Goal: Task Accomplishment & Management: Use online tool/utility

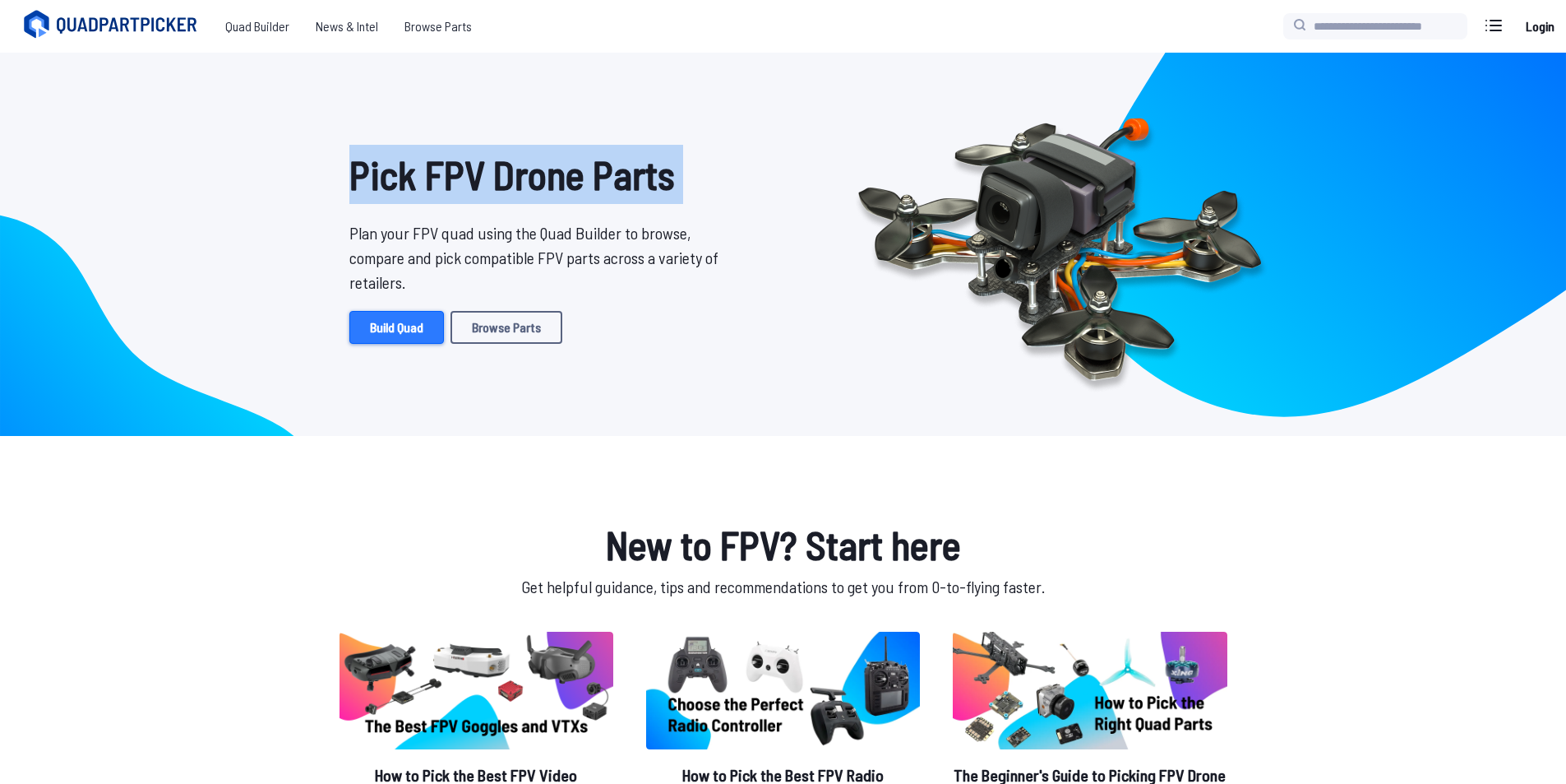
click at [405, 325] on link "Build Quad" at bounding box center [396, 327] width 95 height 33
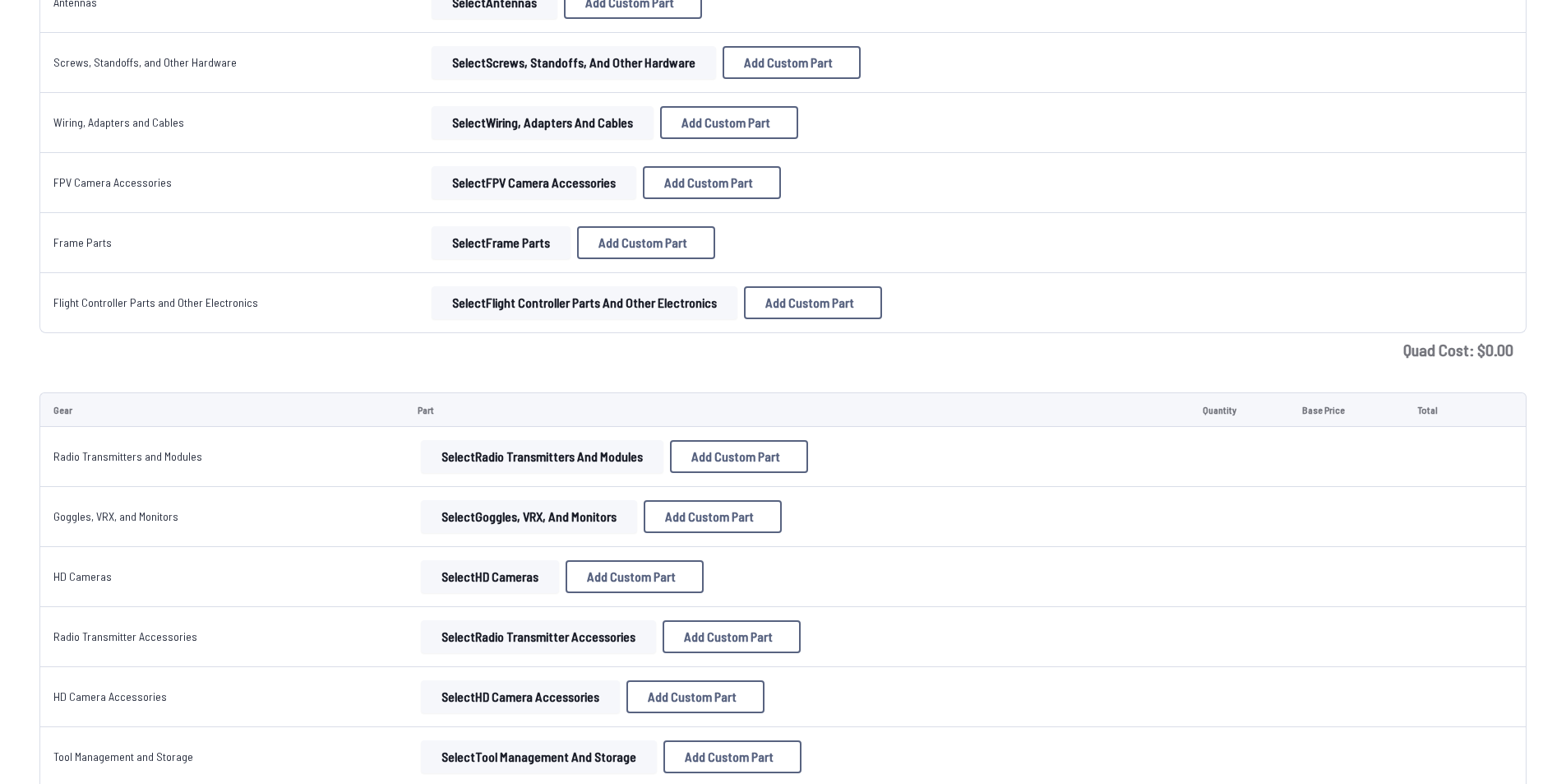
scroll to position [822, 0]
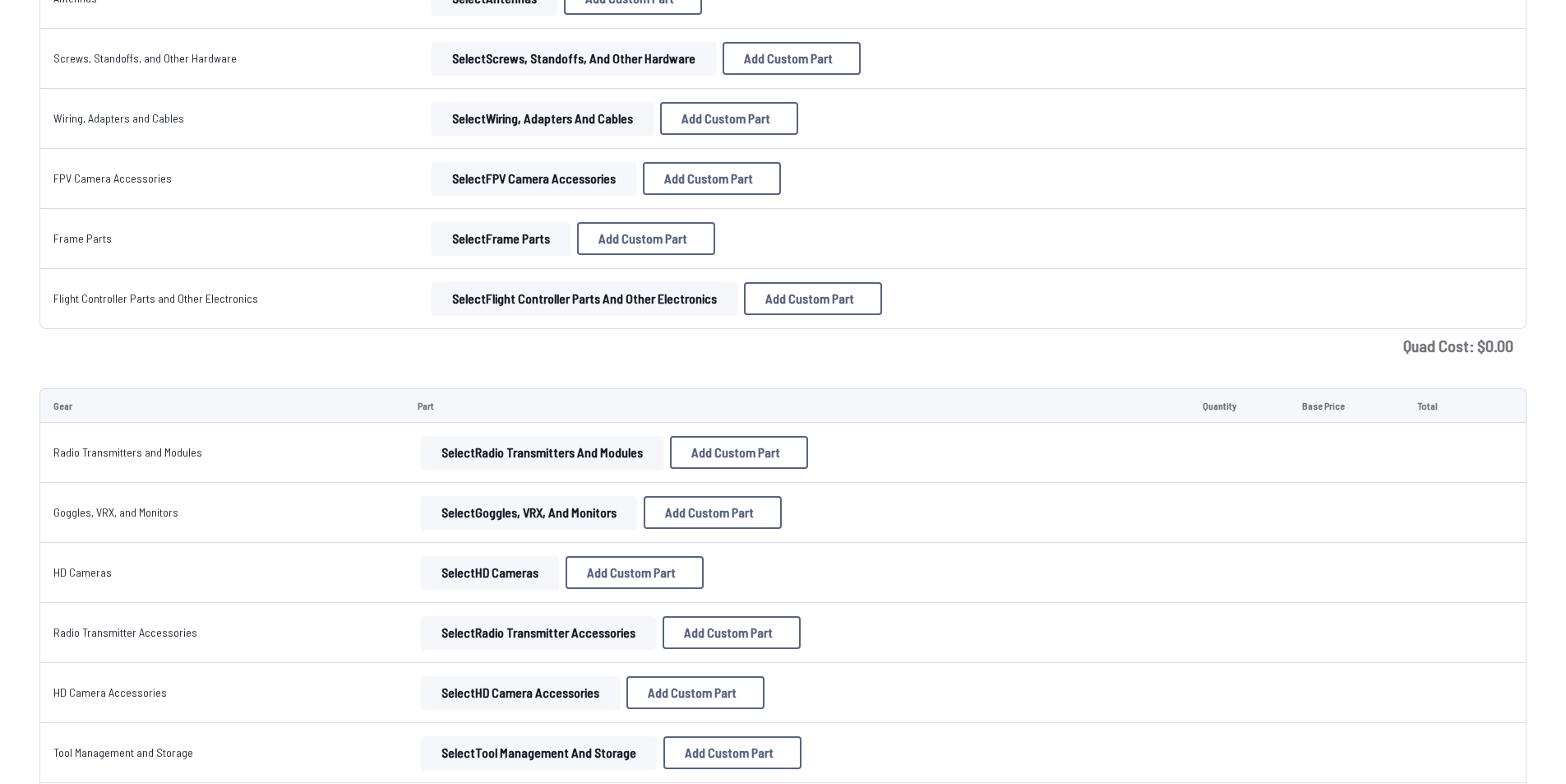
drag, startPoint x: 128, startPoint y: 608, endPoint x: 16, endPoint y: 366, distance: 266.3
click at [16, 366] on div "Component Part Quantity Base Price Total Frames Select Frames Add Custom Part A…" at bounding box center [783, 293] width 1566 height 1799
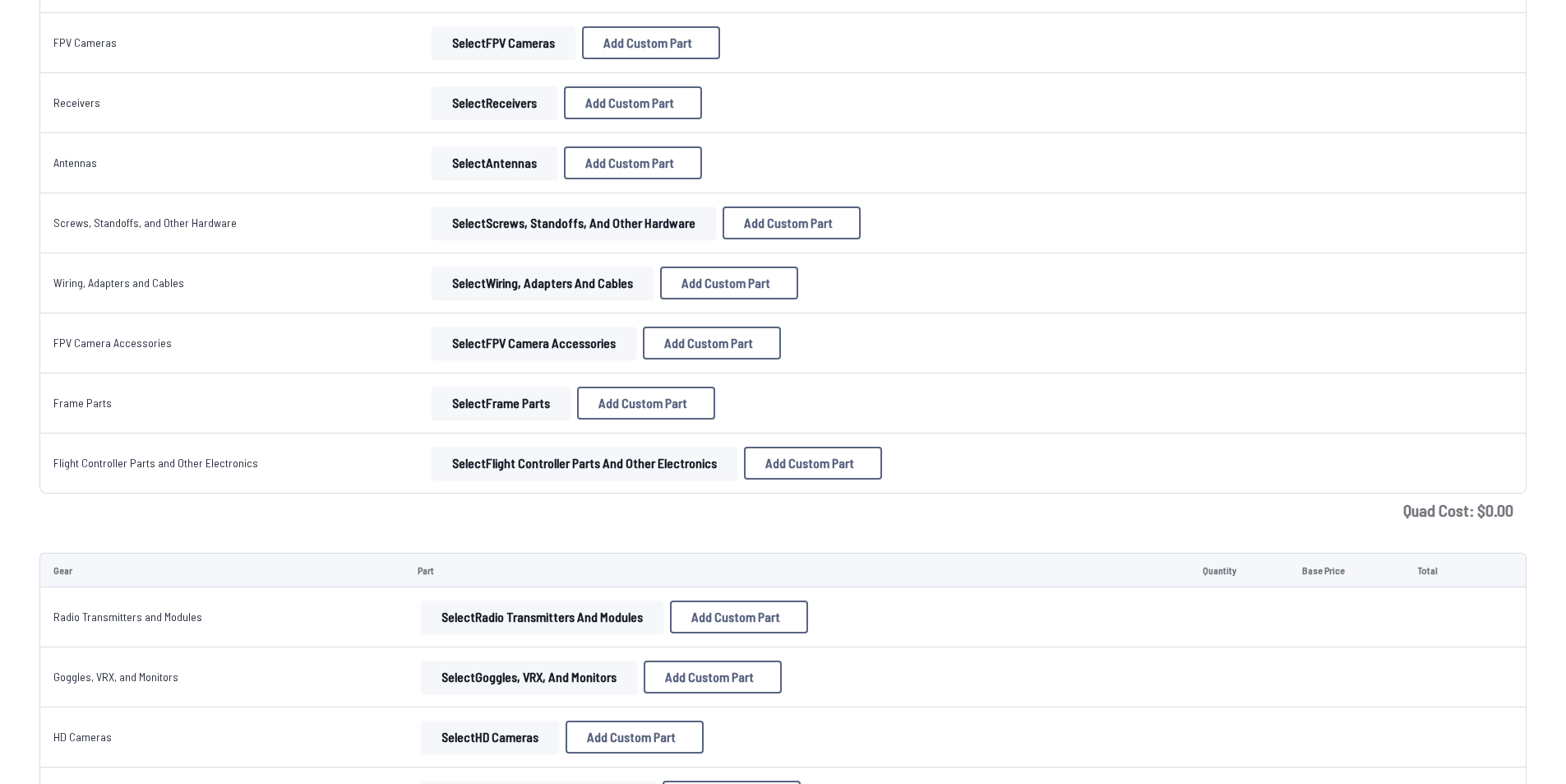
scroll to position [576, 0]
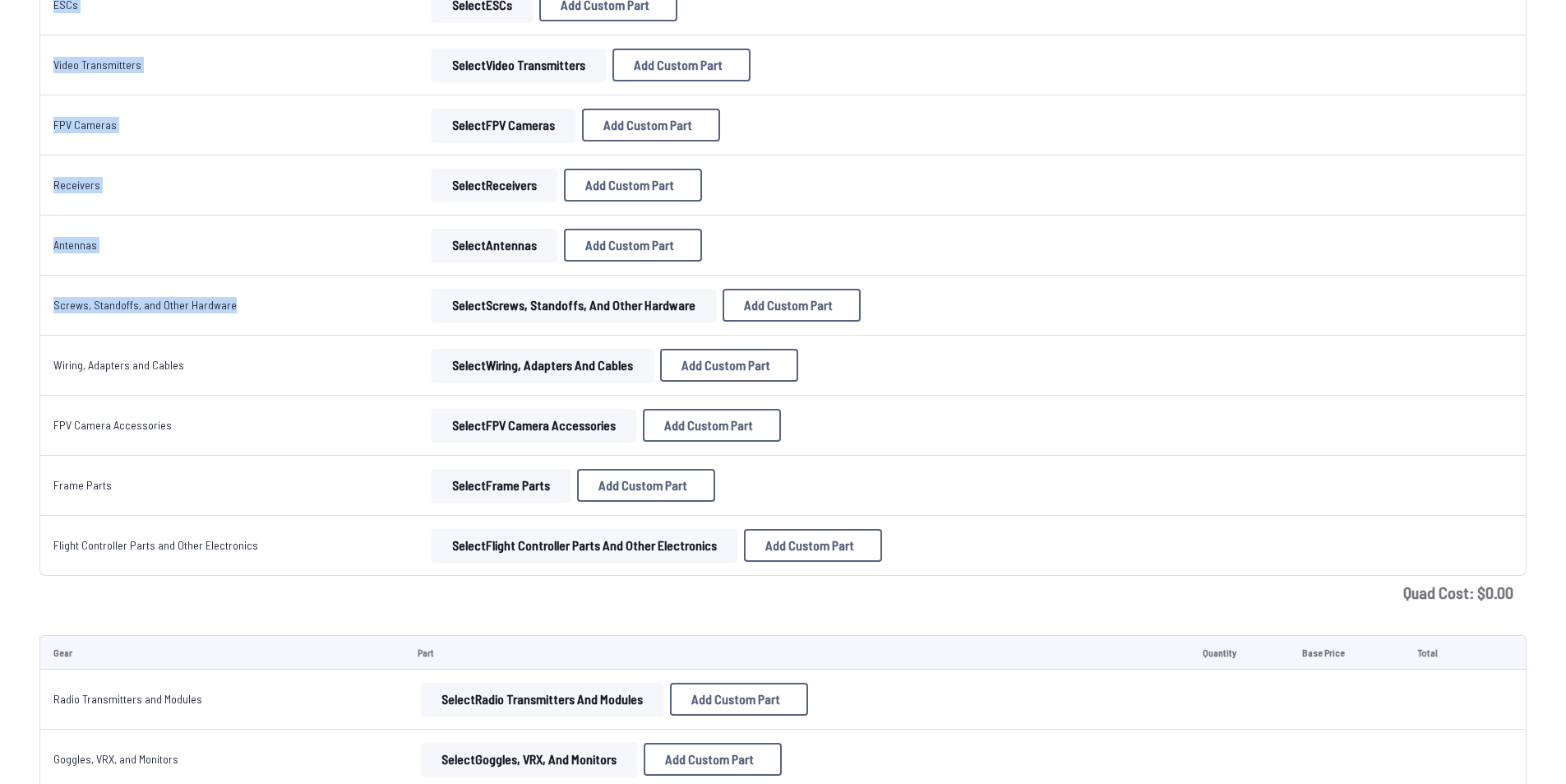
drag, startPoint x: 33, startPoint y: 304, endPoint x: 280, endPoint y: 298, distance: 247.5
click at [280, 298] on div "Component Part Quantity Base Price Total Frames Select Frames Add Custom Part A…" at bounding box center [783, 125] width 1566 height 968
click at [280, 298] on td "Screws, Standoffs, and Other Hardware" at bounding box center [227, 305] width 376 height 60
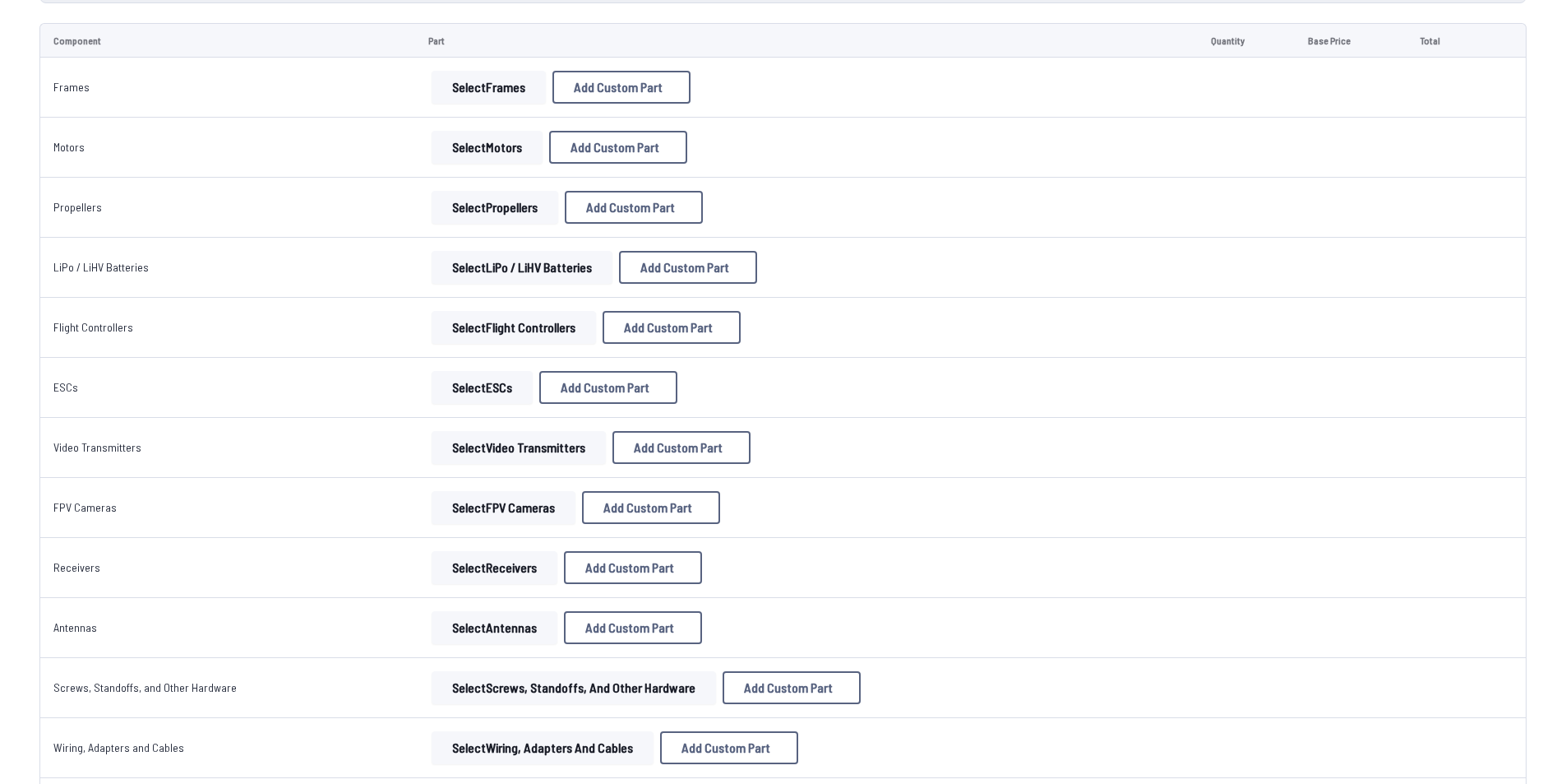
scroll to position [164, 0]
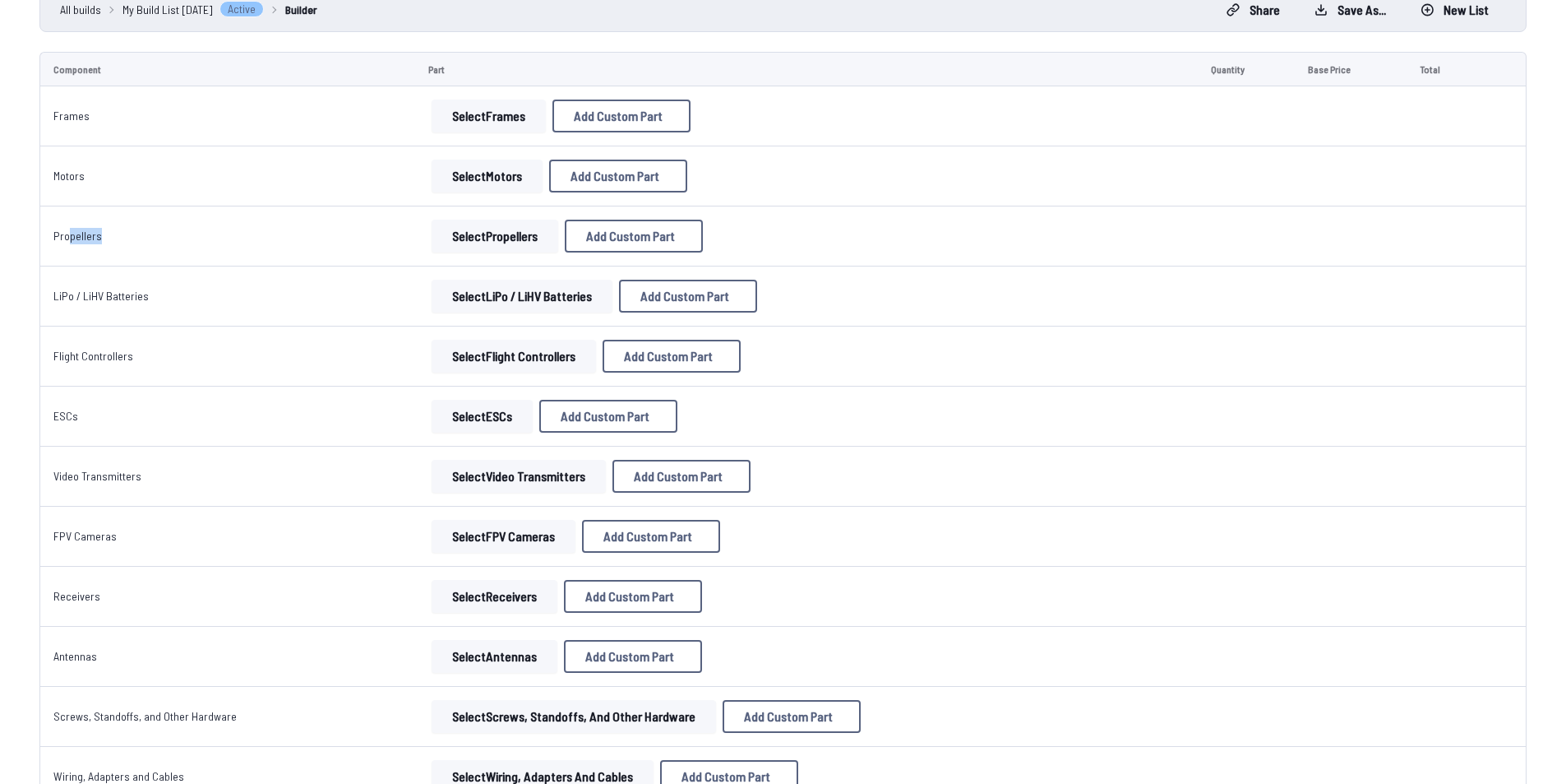
drag, startPoint x: 161, startPoint y: 253, endPoint x: 68, endPoint y: 249, distance: 93.0
click at [68, 249] on td "Propellers" at bounding box center [227, 236] width 376 height 60
click at [132, 245] on td "Propellers" at bounding box center [227, 236] width 376 height 60
